Goal: Navigation & Orientation: Find specific page/section

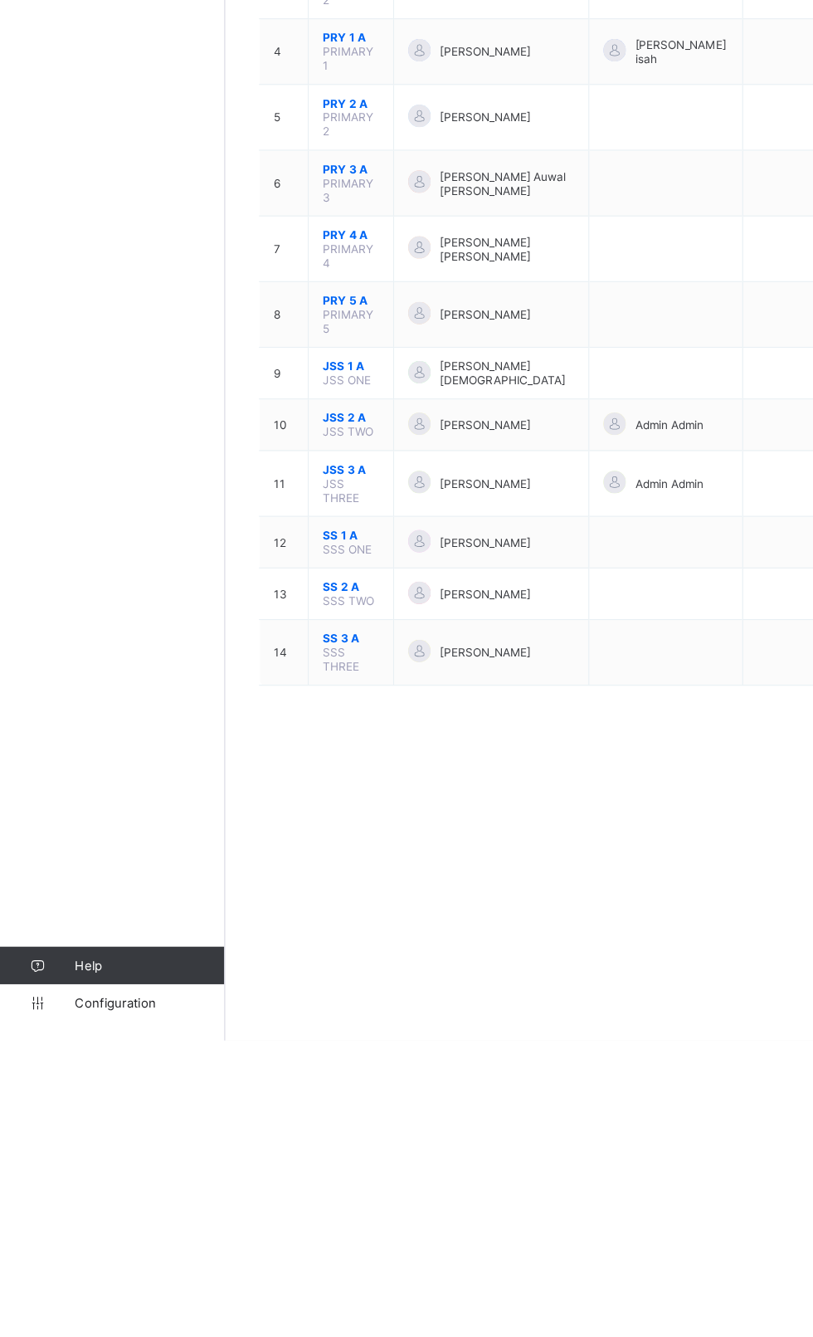
click at [92, 1320] on link "Configuration" at bounding box center [99, 1303] width 198 height 33
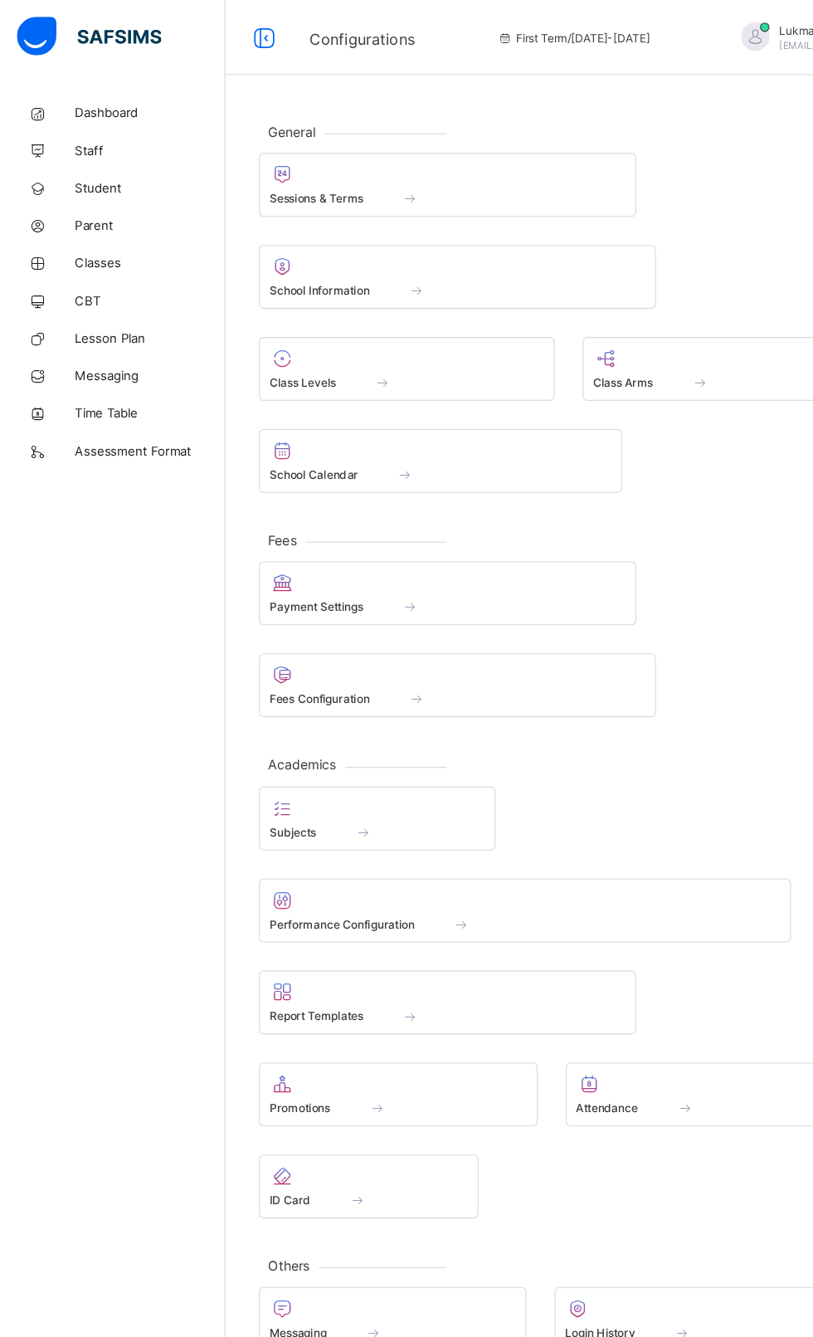
click at [339, 145] on div at bounding box center [395, 154] width 315 height 20
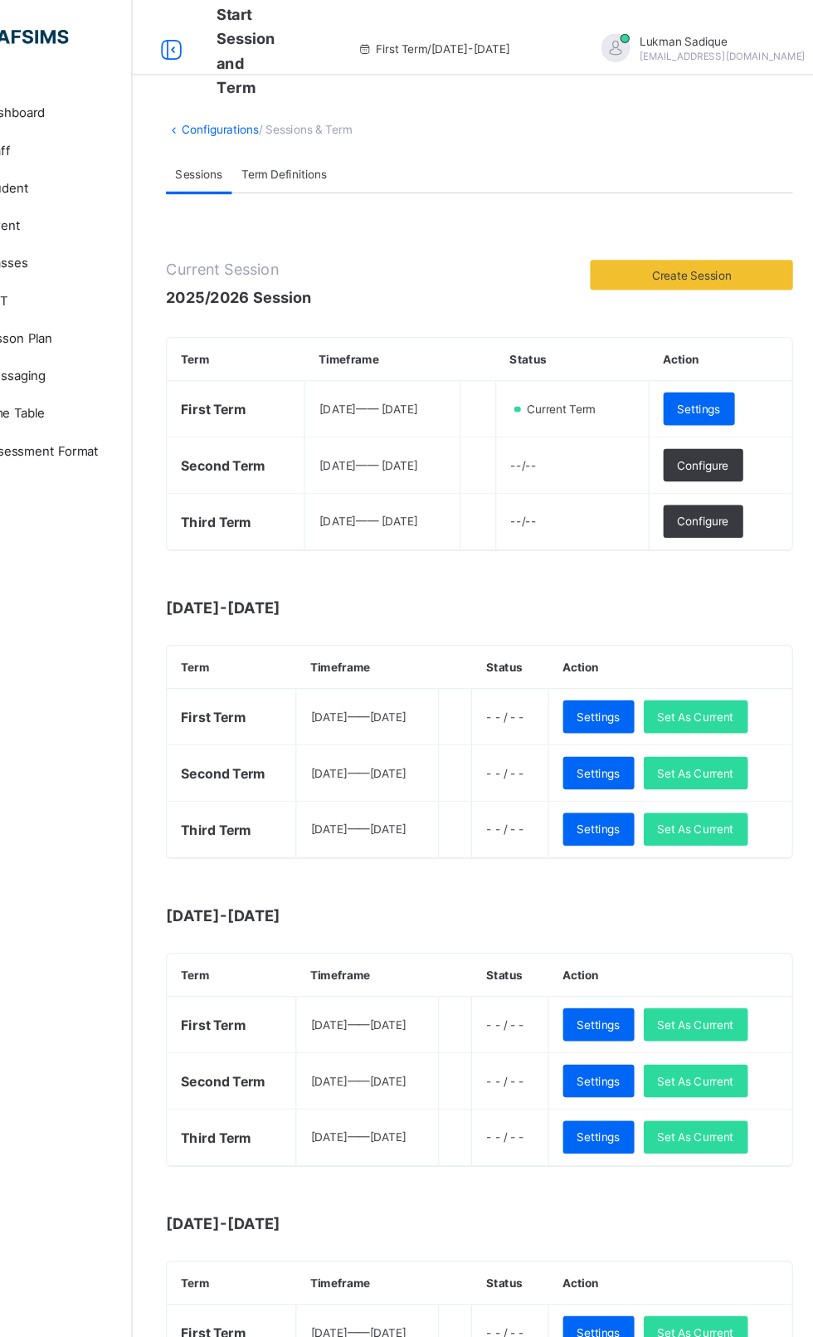
click at [719, 729] on span "Set As Current" at bounding box center [697, 733] width 67 height 12
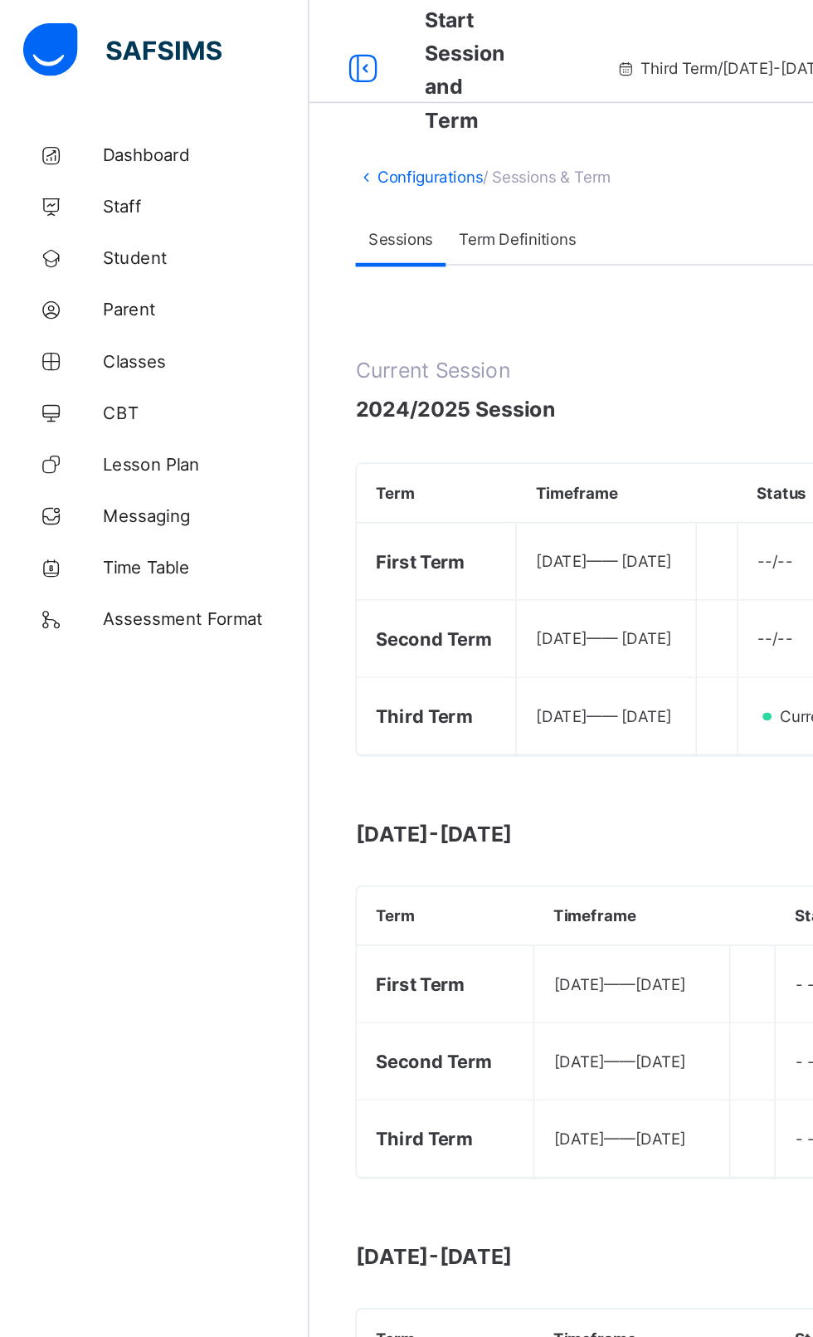
click at [86, 232] on span "Classes" at bounding box center [132, 232] width 133 height 13
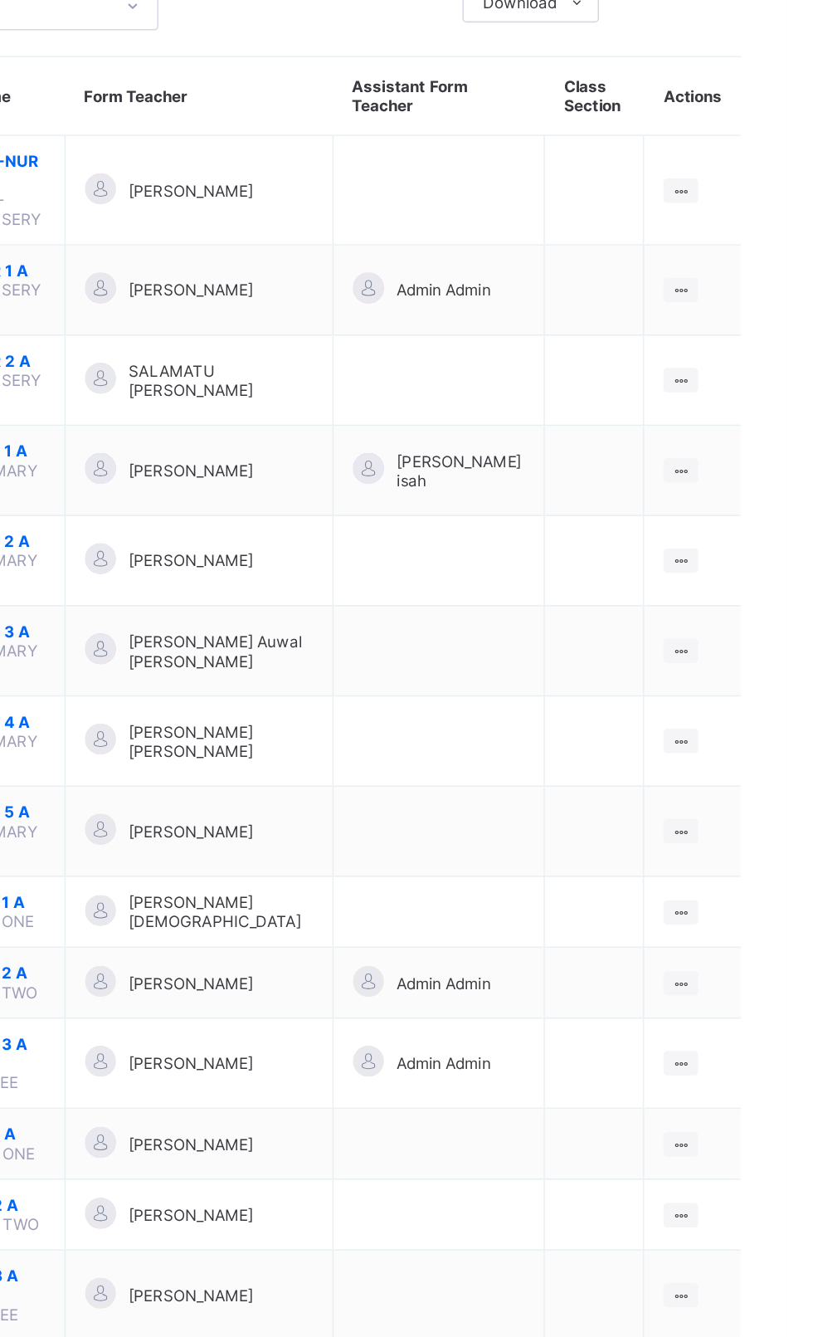
click at [0, 0] on ul "View Class Assign form Teacher" at bounding box center [0, 0] width 0 height 0
click at [0, 0] on div "View Class" at bounding box center [0, 0] width 0 height 0
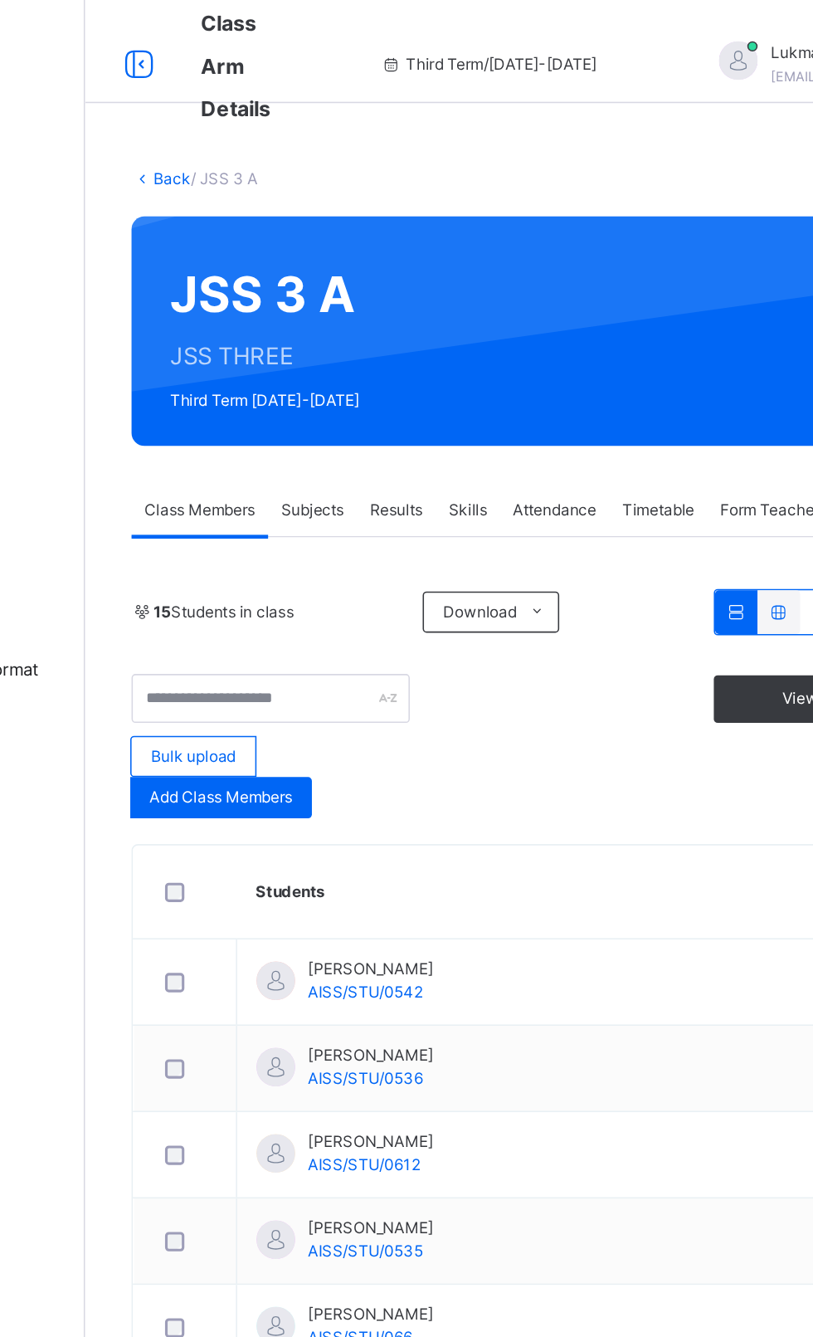
click at [247, 115] on link "Back" at bounding box center [255, 115] width 24 height 12
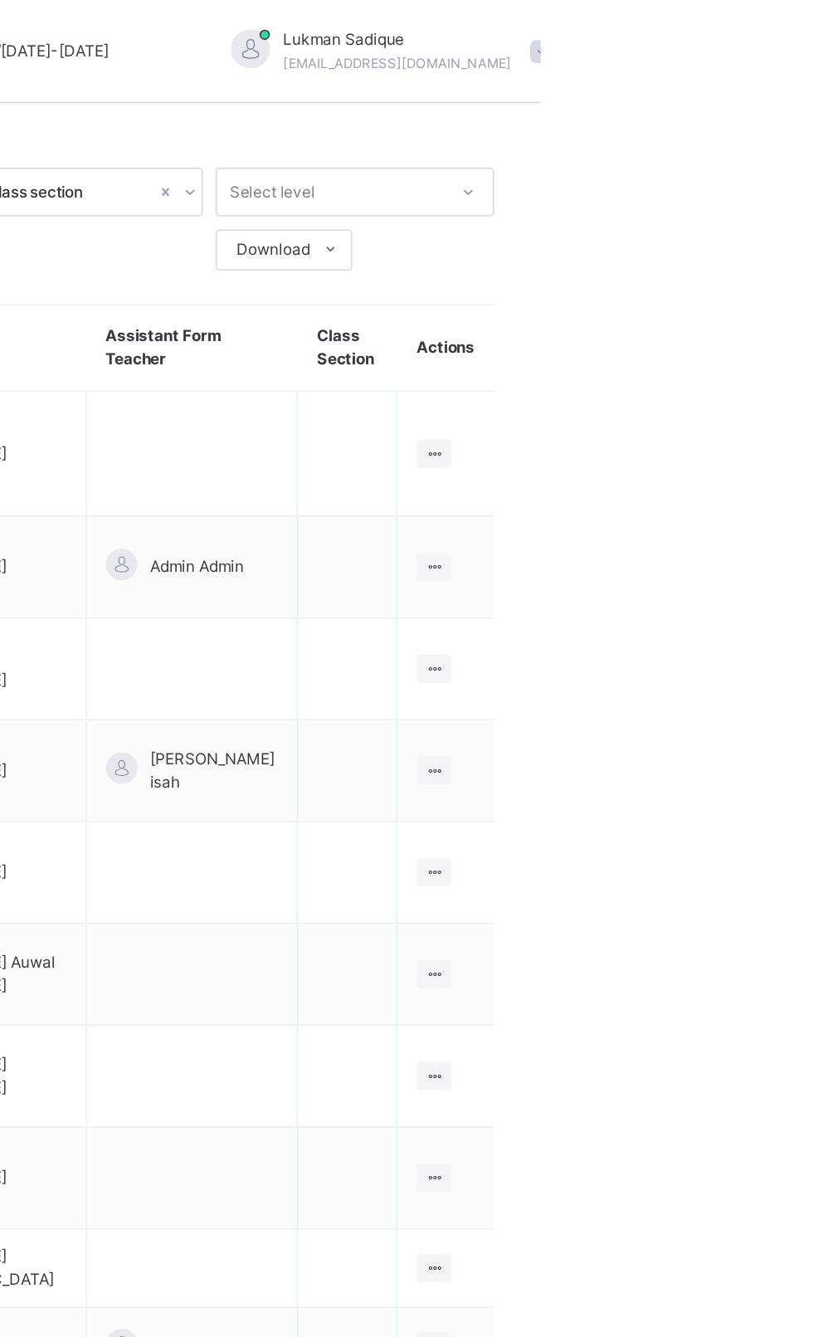
click at [744, 861] on icon at bounding box center [745, 867] width 14 height 12
click at [0, 0] on div "View Class" at bounding box center [0, 0] width 0 height 0
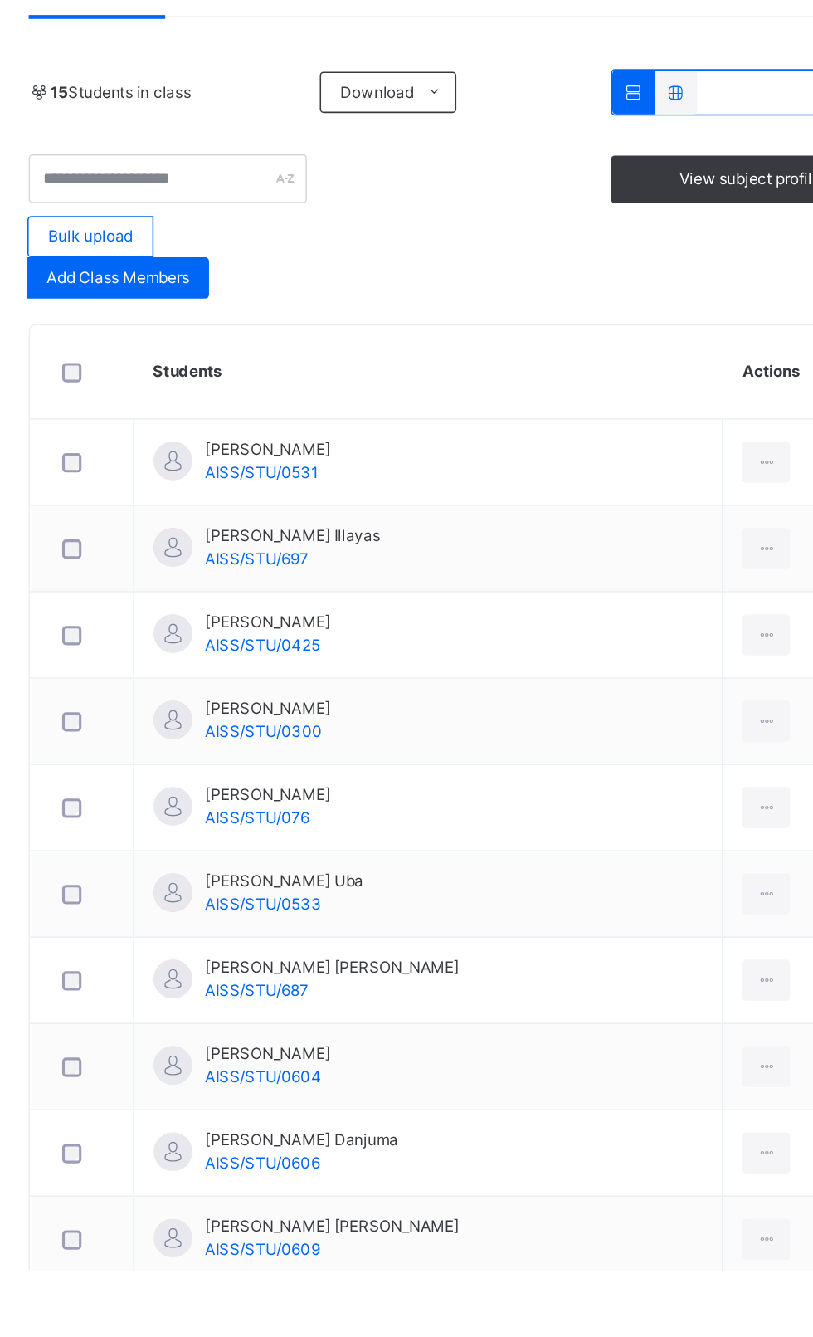
click at [589, 162] on span "Resume" at bounding box center [601, 154] width 37 height 15
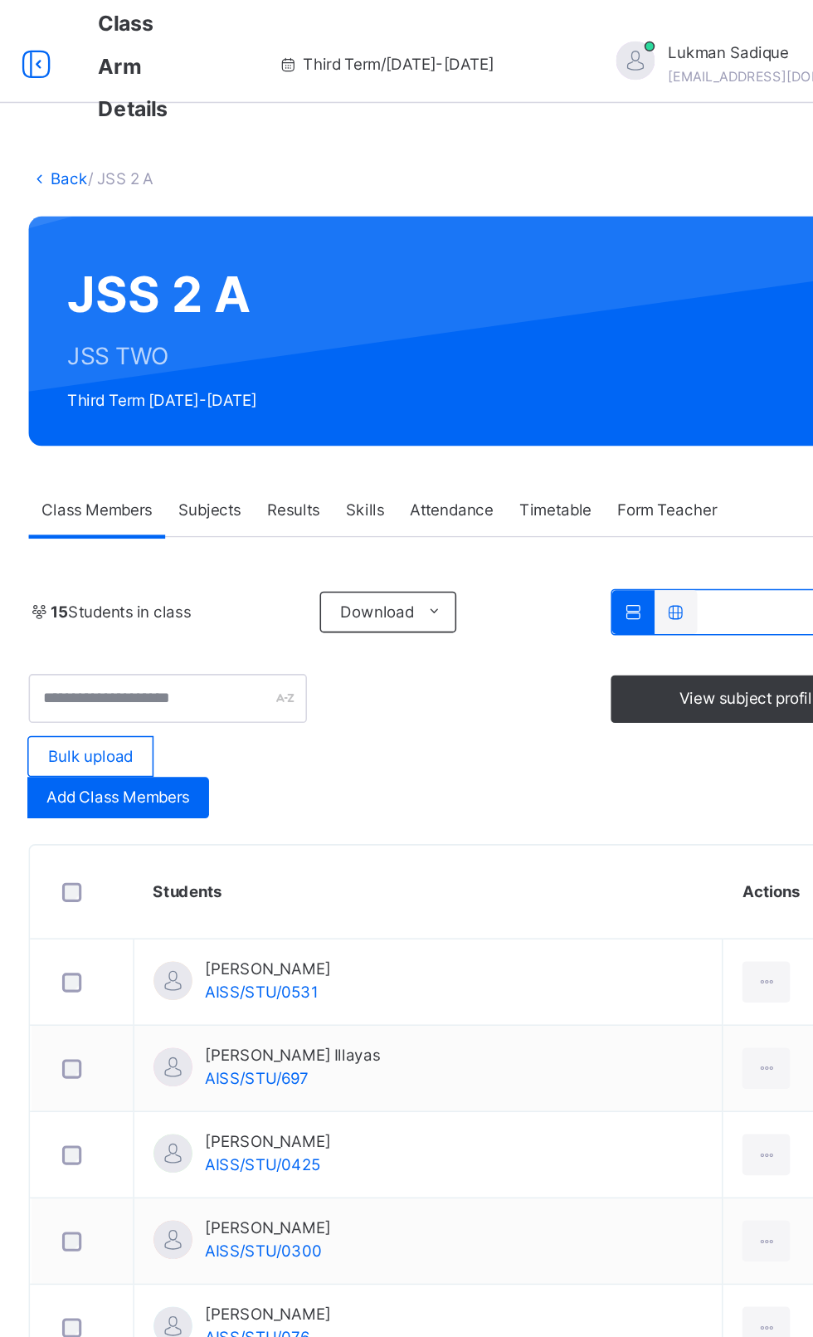
click at [243, 115] on link "Back" at bounding box center [255, 115] width 24 height 12
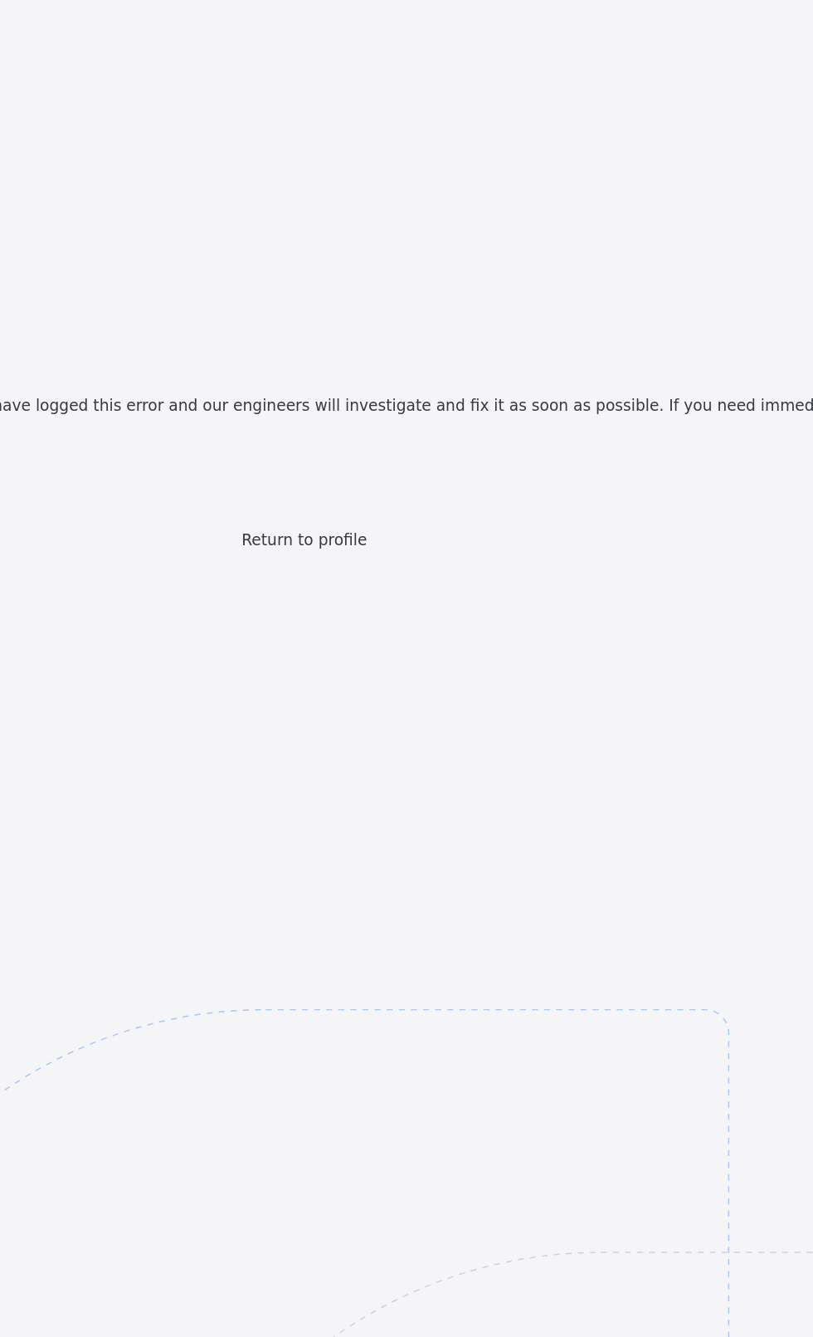
click at [407, 354] on span "Return to profile" at bounding box center [406, 348] width 80 height 12
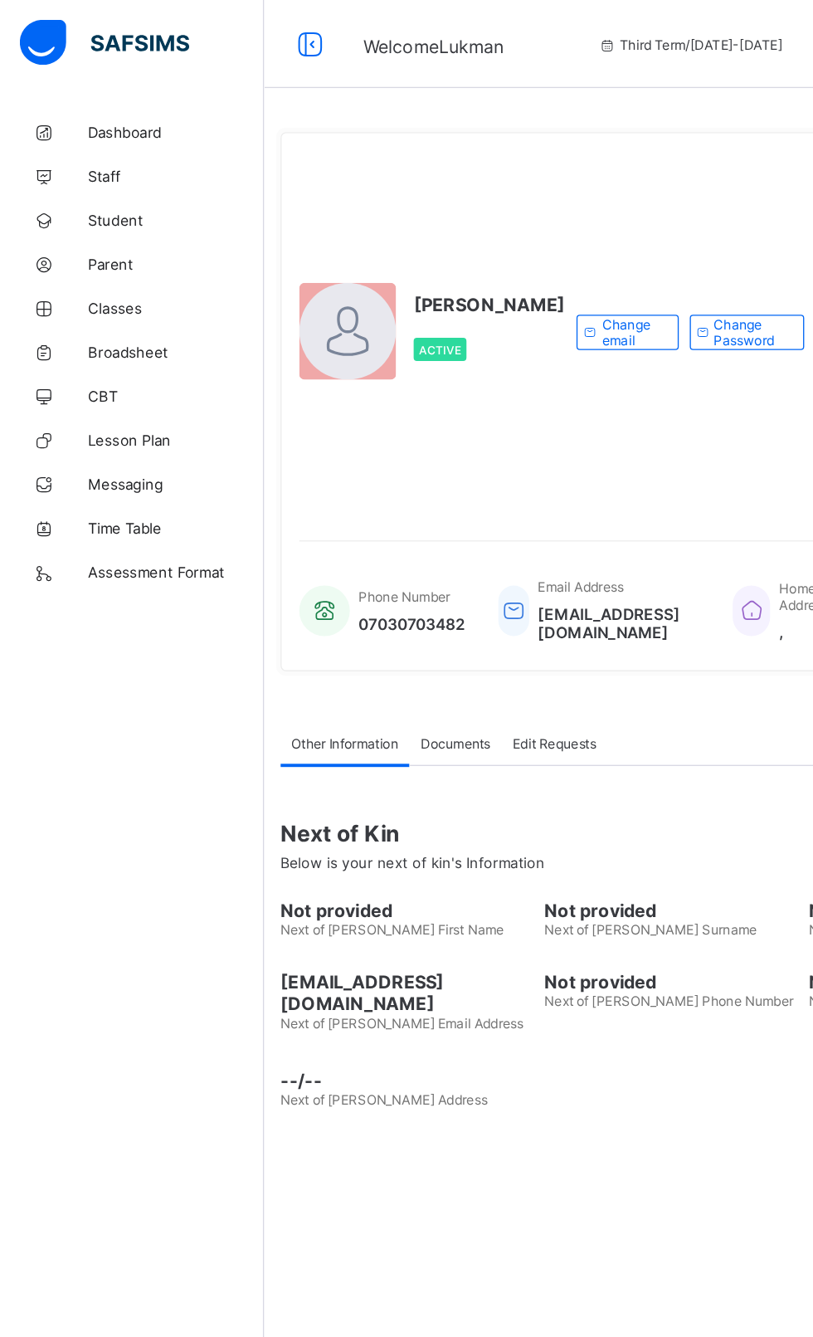
click at [69, 237] on span "Classes" at bounding box center [132, 232] width 133 height 13
